Goal: Task Accomplishment & Management: Manage account settings

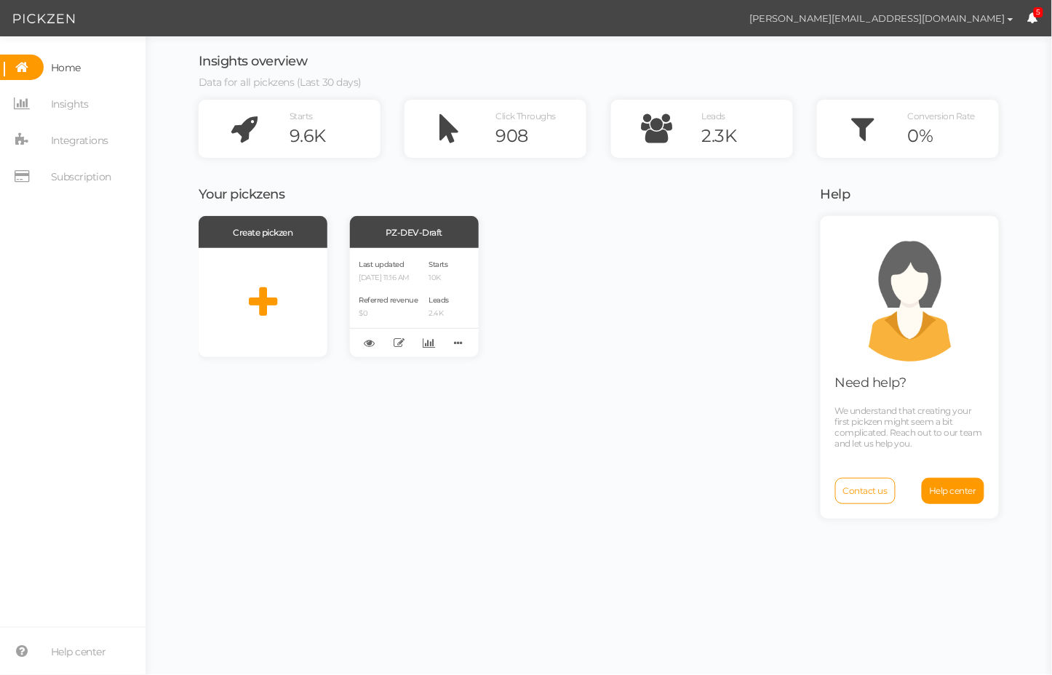
drag, startPoint x: 925, startPoint y: 17, endPoint x: 965, endPoint y: 18, distance: 40.0
click at [791, 18] on button "[PERSON_NAME][EMAIL_ADDRESS][DOMAIN_NAME]" at bounding box center [881, 18] width 291 height 25
click at [791, 40] on span "Preferences" at bounding box center [958, 44] width 49 height 11
select select "America/New_York"
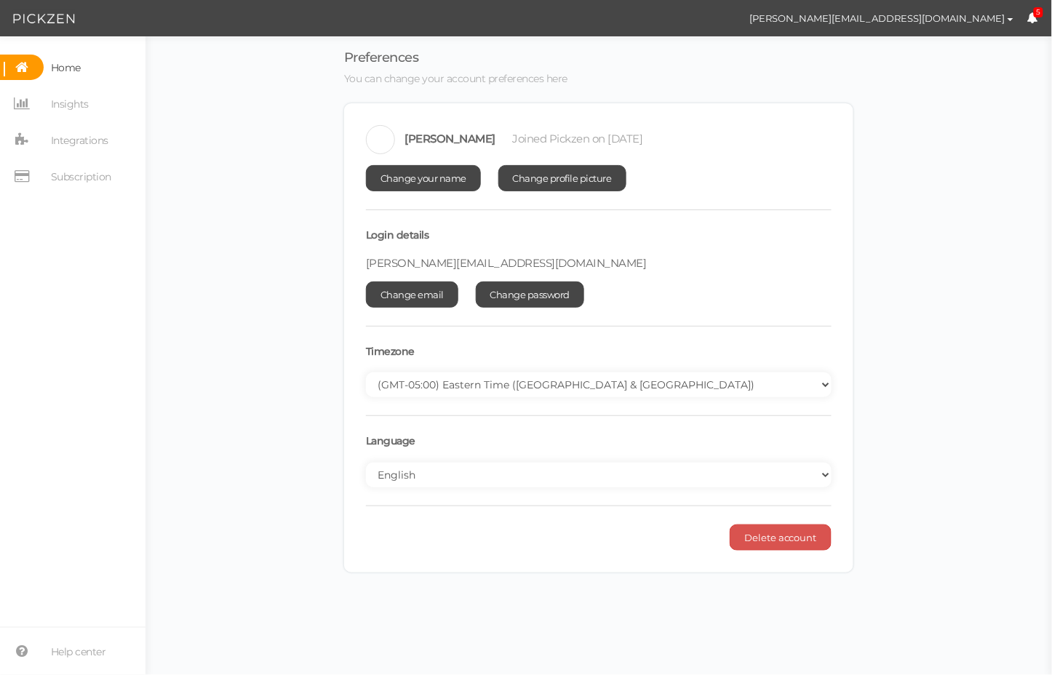
click at [433, 260] on span "[PERSON_NAME][EMAIL_ADDRESS][DOMAIN_NAME]" at bounding box center [506, 263] width 281 height 14
click at [432, 261] on span "[PERSON_NAME][EMAIL_ADDRESS][DOMAIN_NAME]" at bounding box center [506, 263] width 281 height 14
copy div "matt@hugsleep.com Change email"
click at [59, 71] on span "Home" at bounding box center [66, 67] width 30 height 23
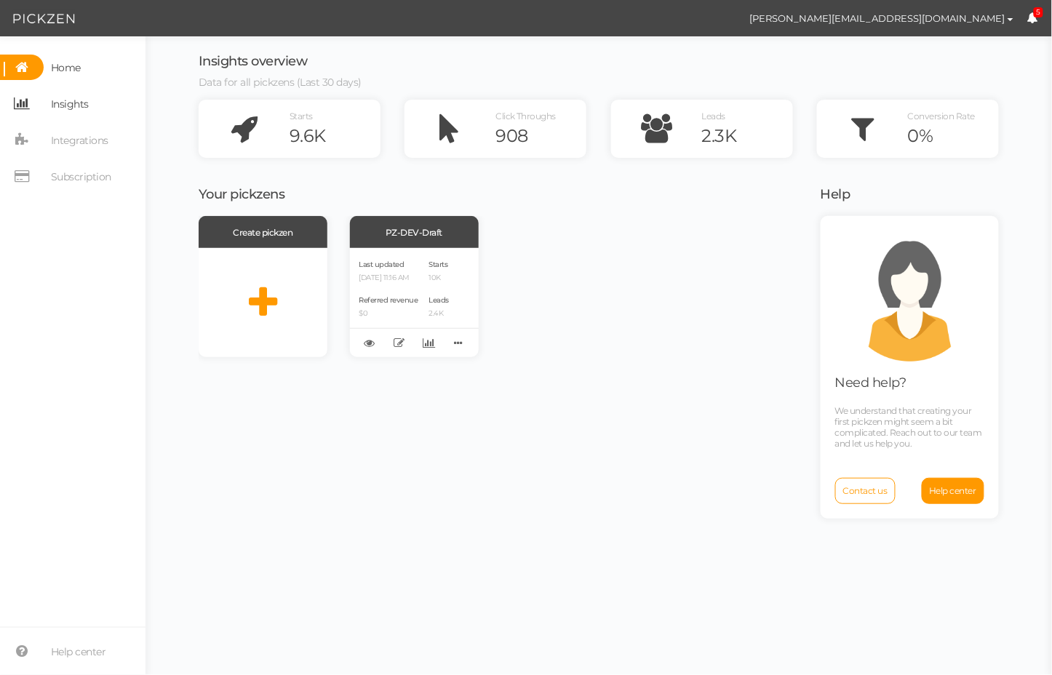
click at [80, 103] on span "Insights" at bounding box center [70, 103] width 38 height 23
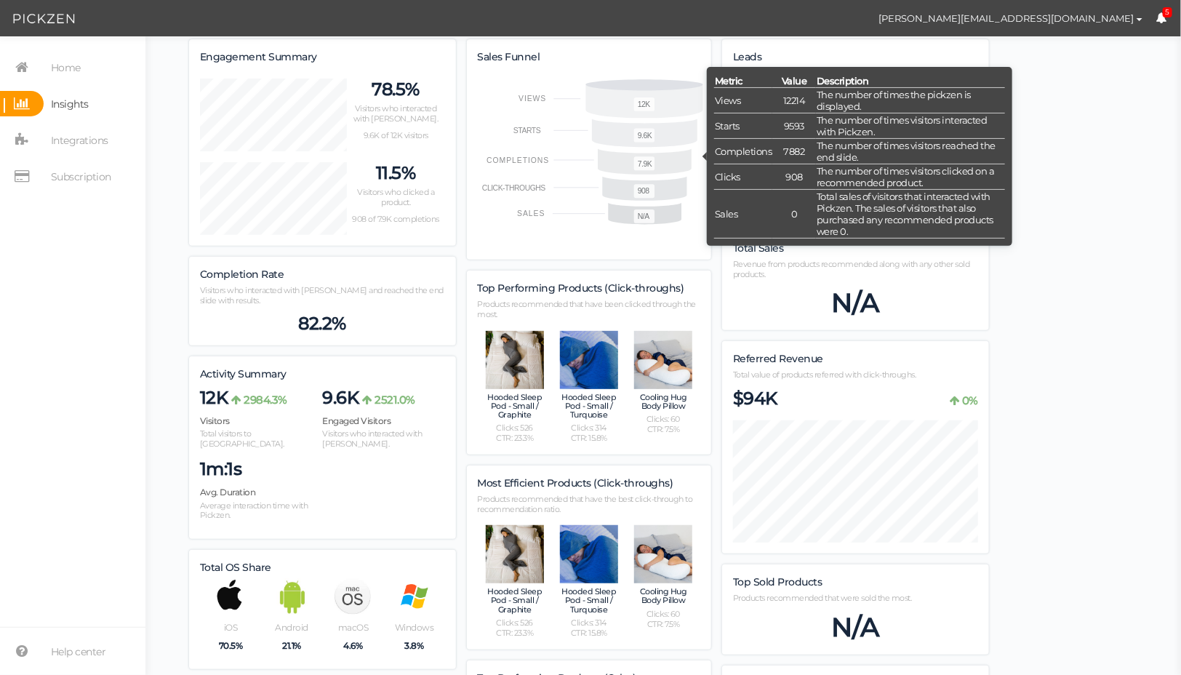
scroll to position [121, 0]
